Goal: Information Seeking & Learning: Check status

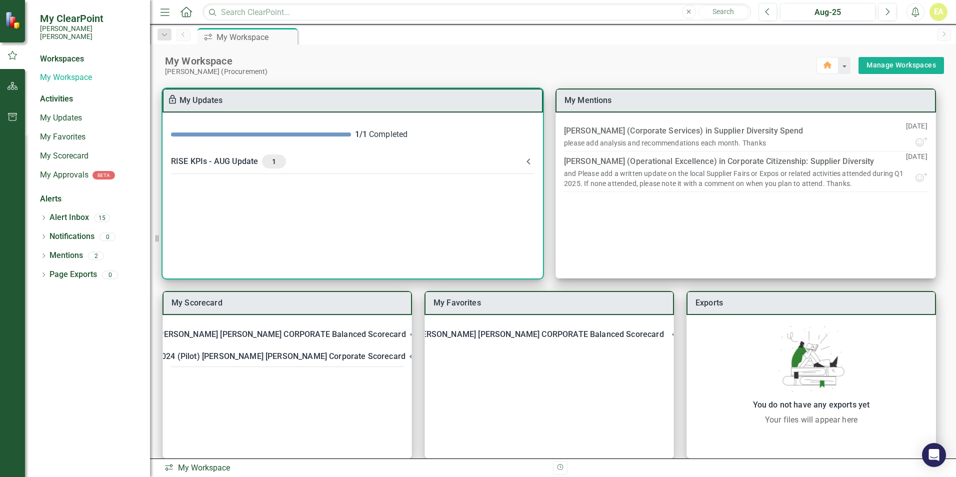
click at [235, 158] on div "RISE KPIs - AUG Update 1" at bounding box center [347, 162] width 352 height 14
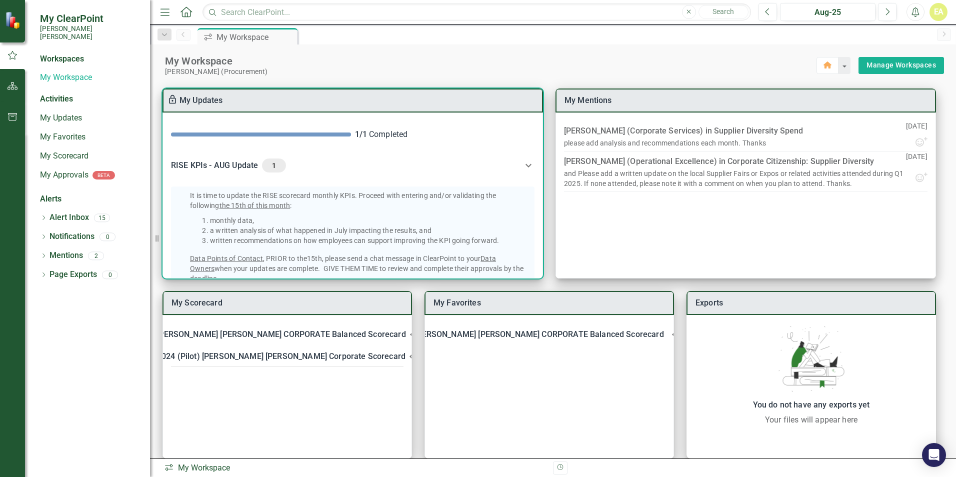
drag, startPoint x: 539, startPoint y: 171, endPoint x: 540, endPoint y: 270, distance: 99.0
click at [540, 270] on div "1 / 1 Completed RISE KPIs - AUG Update 1 It is time to update the RISE scorecar…" at bounding box center [353, 196] width 381 height 166
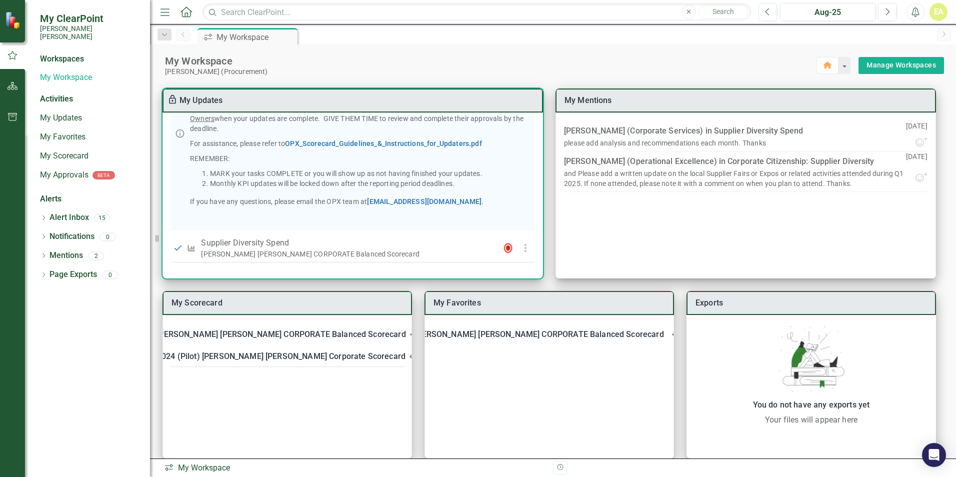
scroll to position [151, 0]
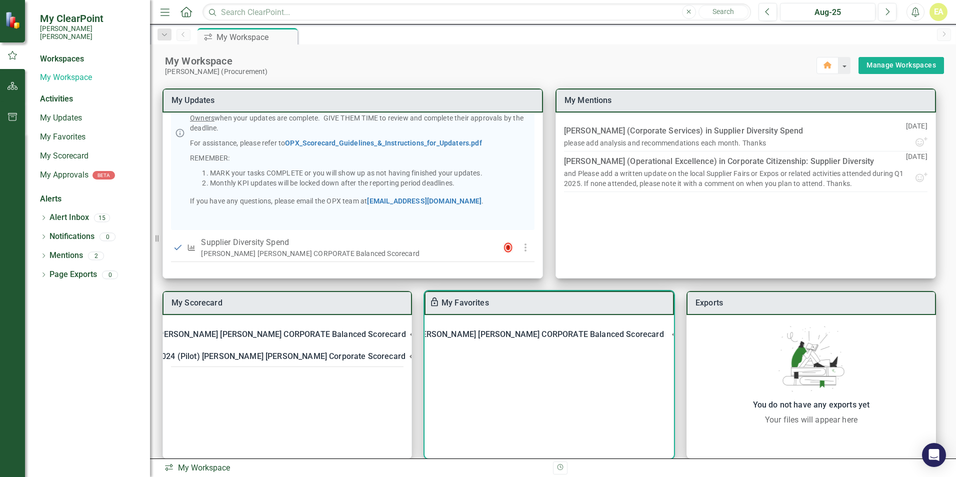
click at [511, 335] on div "[PERSON_NAME] [PERSON_NAME] CORPORATE Balanced Scorecard" at bounding box center [539, 335] width 249 height 14
click at [545, 331] on div "[PERSON_NAME] [PERSON_NAME] CORPORATE Balanced Scorecard" at bounding box center [539, 335] width 249 height 14
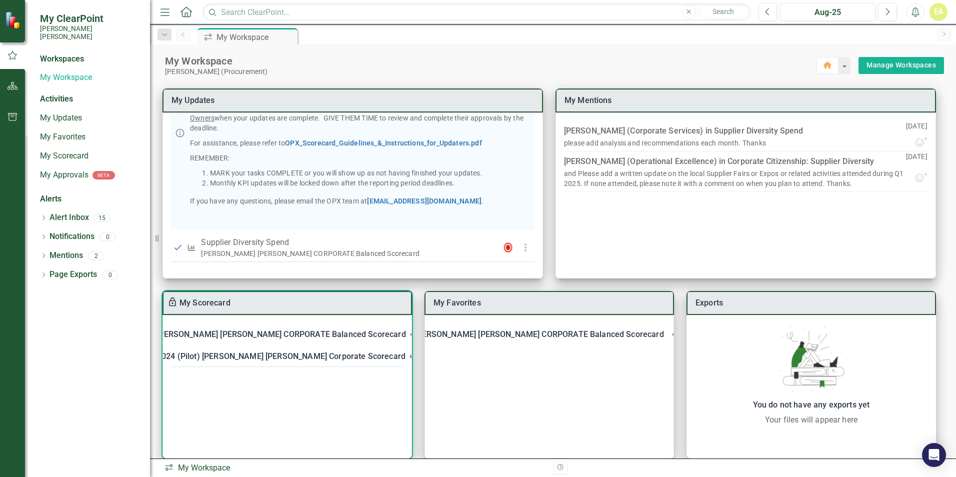
click at [264, 332] on div "[PERSON_NAME] [PERSON_NAME] CORPORATE Balanced Scorecard" at bounding box center [281, 335] width 249 height 14
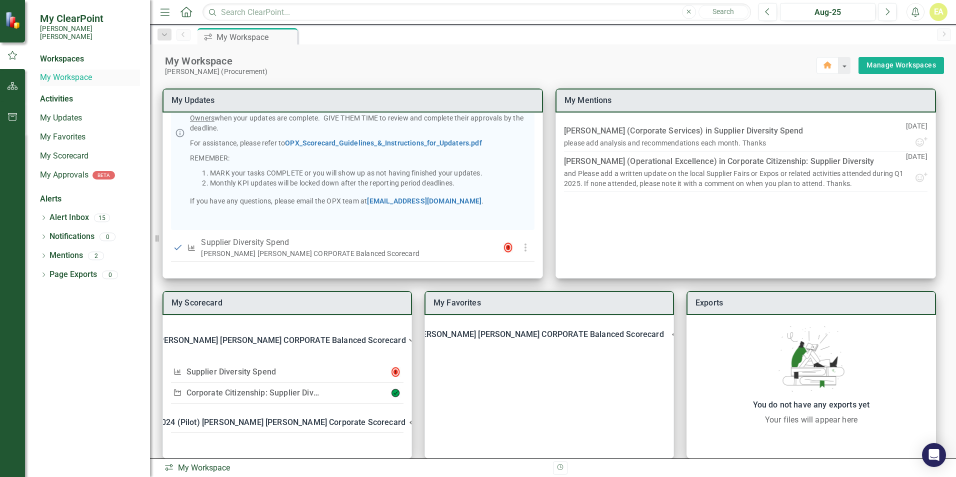
click at [62, 70] on div "My Workspace" at bounding box center [90, 78] width 100 height 17
click at [51, 72] on link "My Workspace" at bounding box center [90, 78] width 100 height 12
click at [824, 65] on icon "button" at bounding box center [828, 65] width 8 height 7
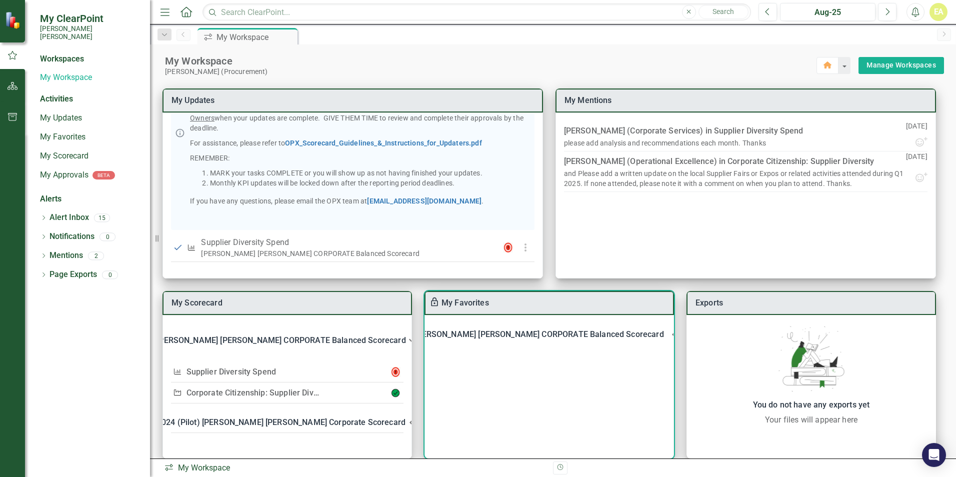
click at [496, 332] on div "[PERSON_NAME] [PERSON_NAME] CORPORATE Balanced Scorecard" at bounding box center [539, 335] width 249 height 14
click at [499, 359] on link "Supplier Diversity Spend" at bounding box center [502, 362] width 90 height 10
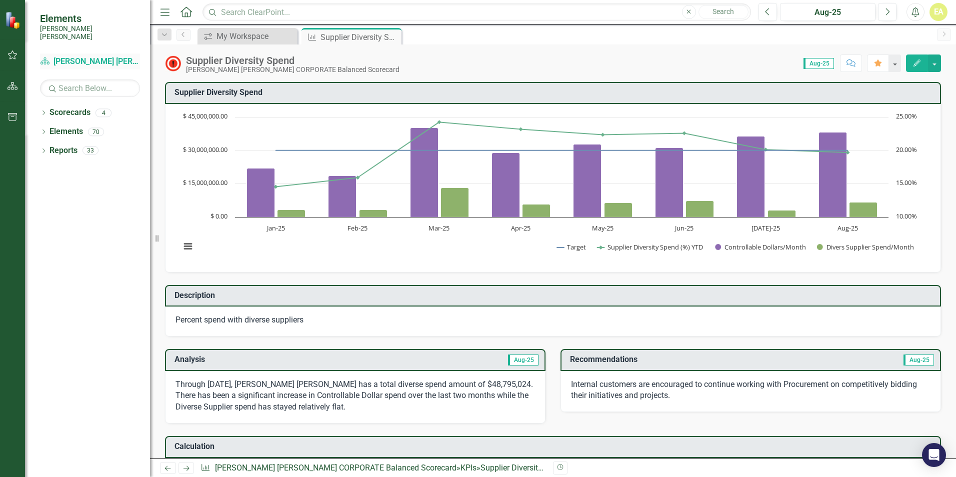
click at [89, 56] on link "Scorecard Santee [PERSON_NAME] CORPORATE Balanced Scorecard" at bounding box center [90, 62] width 100 height 12
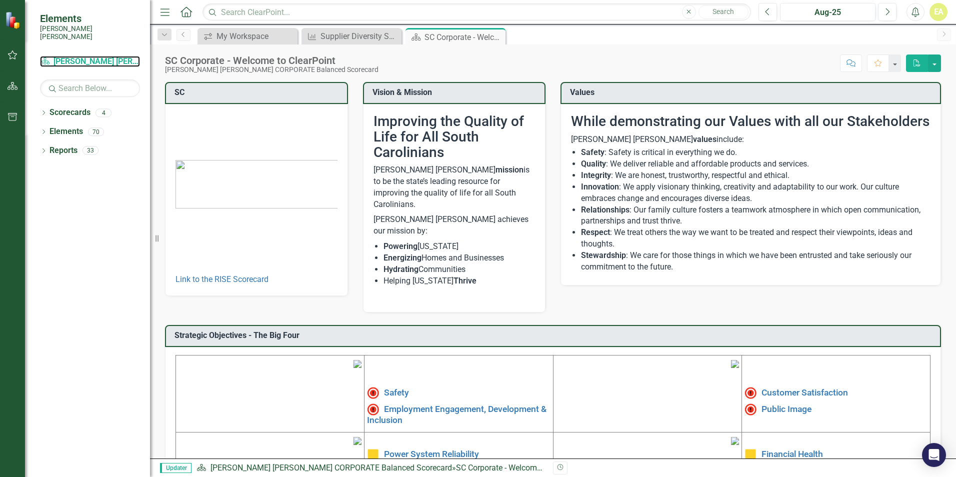
scroll to position [151, 0]
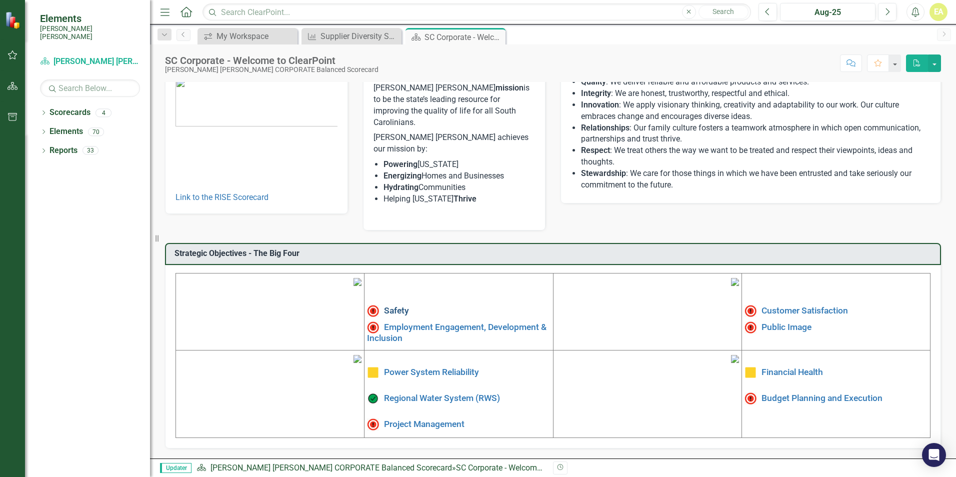
click at [394, 306] on link "Safety" at bounding box center [396, 311] width 25 height 10
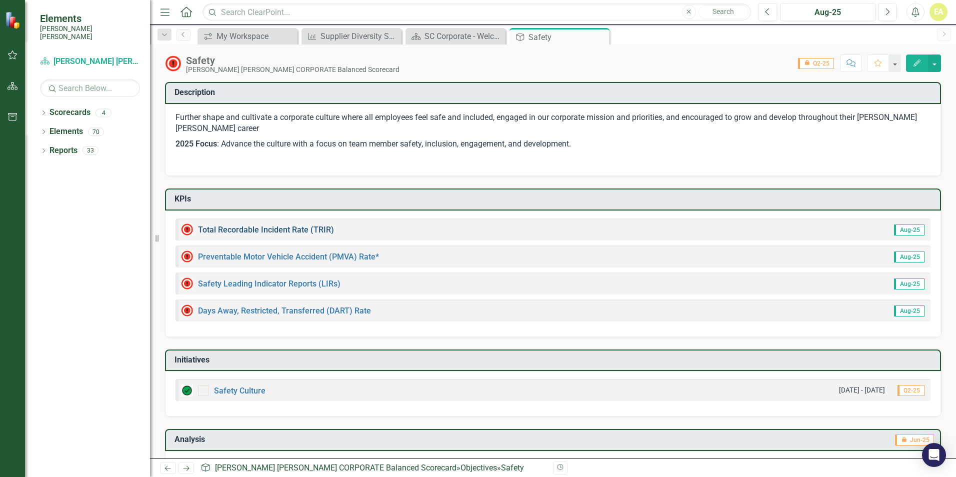
click at [270, 229] on link "Total Recordable Incident Rate (TRIR)" at bounding box center [266, 230] width 136 height 10
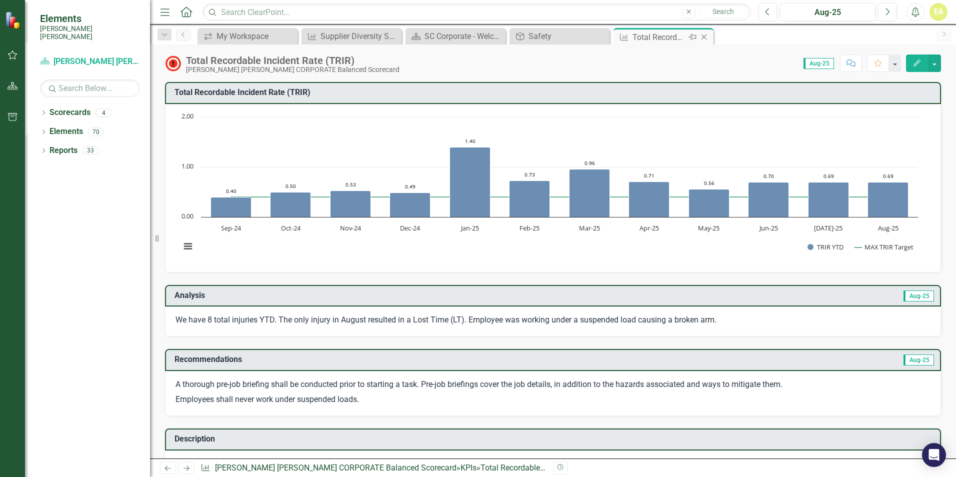
click at [704, 37] on icon at bounding box center [705, 38] width 6 height 6
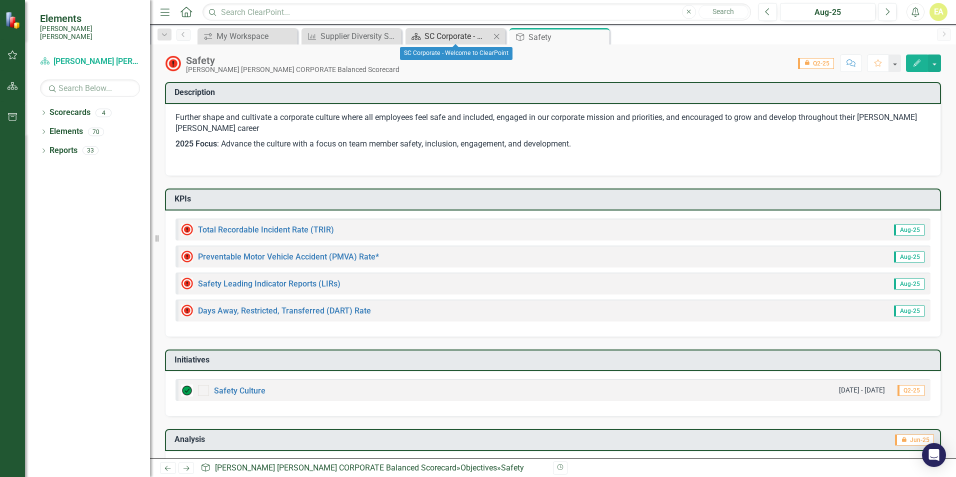
click at [440, 35] on div "SC Corporate - Welcome to ClearPoint" at bounding box center [458, 36] width 66 height 13
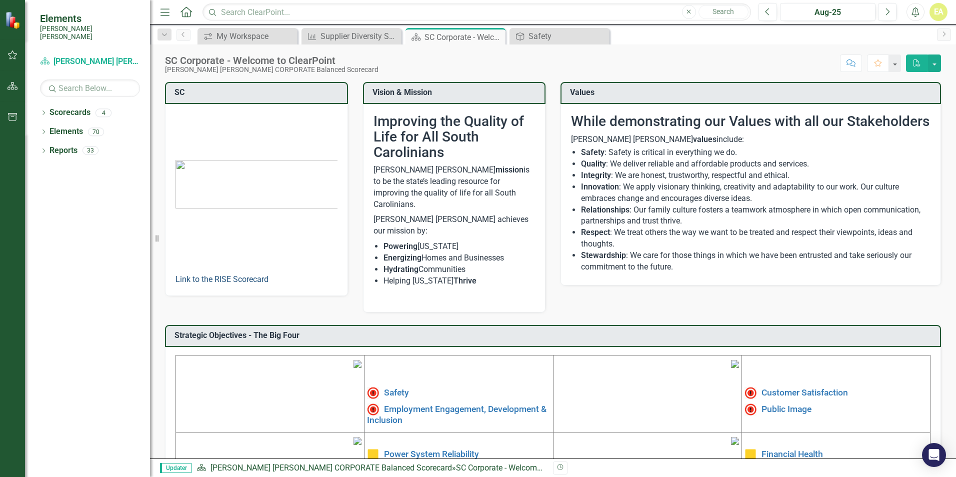
click at [210, 280] on link "Link to the RISE Scorecard" at bounding box center [222, 280] width 93 height 10
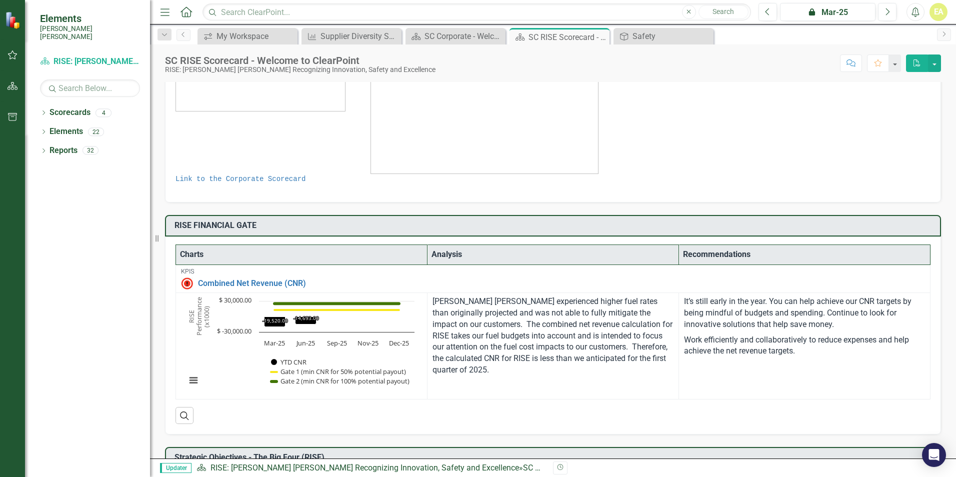
scroll to position [66, 0]
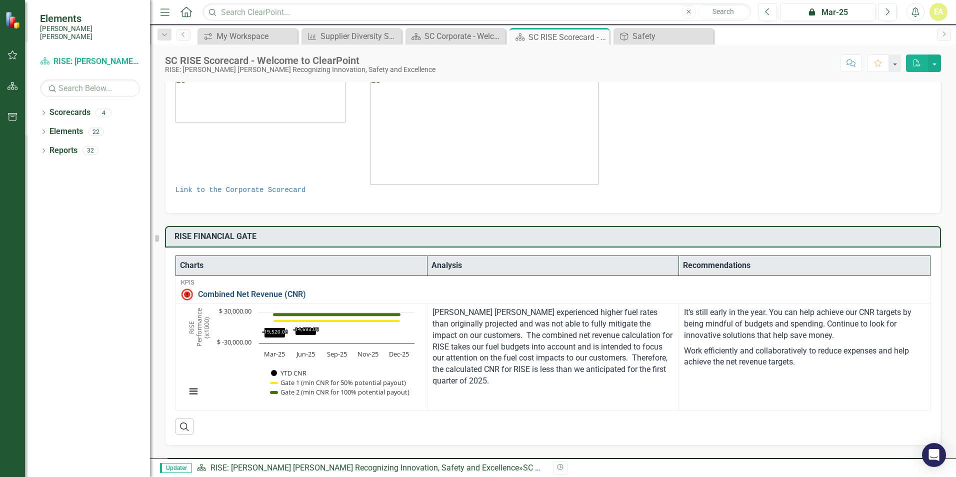
click at [232, 295] on link "Combined Net Revenue (CNR)" at bounding box center [561, 294] width 727 height 9
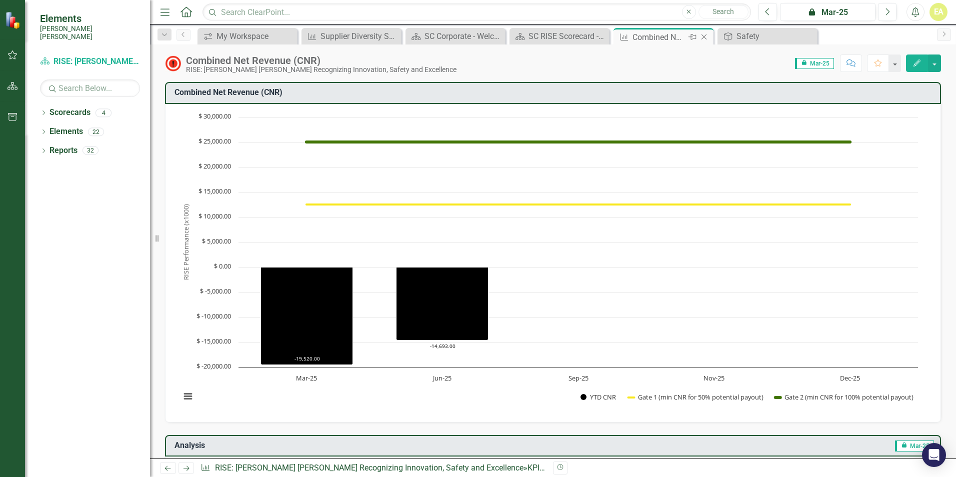
click at [705, 38] on icon "Close" at bounding box center [704, 37] width 10 height 8
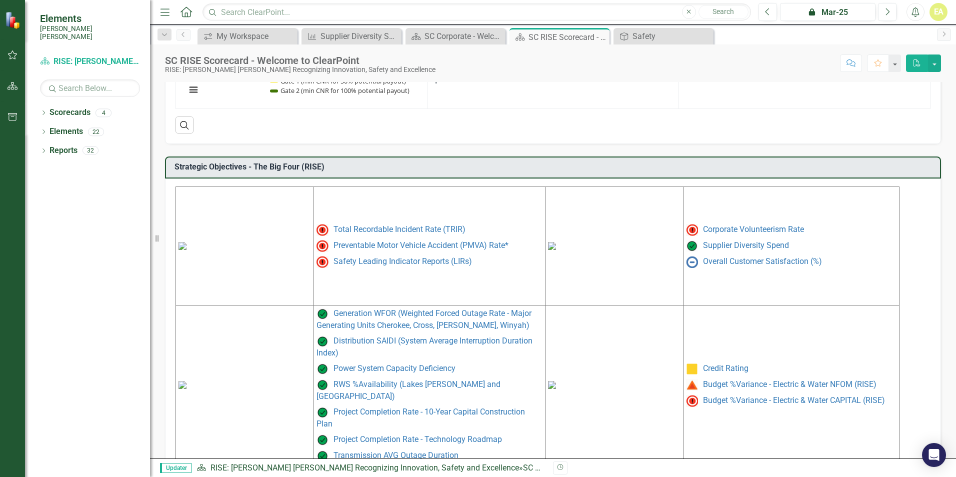
scroll to position [387, 0]
